Goal: Find specific page/section: Find specific page/section

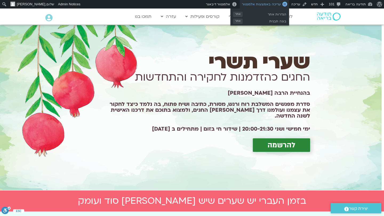
click at [275, 7] on link "עריכה באמצעות אלמנטור" at bounding box center [264, 4] width 49 height 9
